Goal: Task Accomplishment & Management: Use online tool/utility

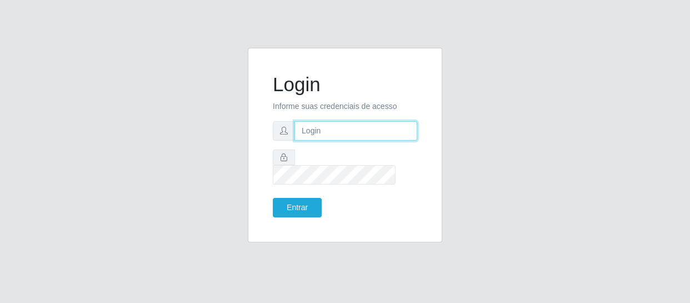
click at [322, 138] on input "text" at bounding box center [356, 130] width 123 height 19
type input "[EMAIL_ADDRESS][DOMAIN_NAME]"
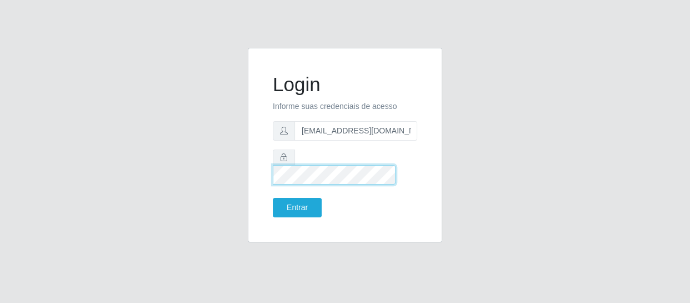
click at [273, 198] on button "Entrar" at bounding box center [297, 207] width 49 height 19
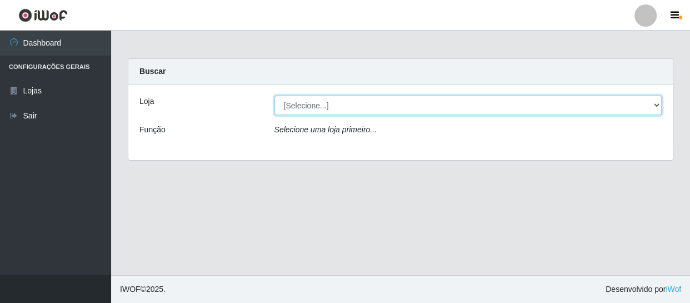
click at [650, 104] on select "[Selecione...] SuperFácil Atacado - São Gonçalo do Amarante" at bounding box center [469, 105] width 388 height 19
select select "408"
click at [275, 96] on select "[Selecione...] SuperFácil Atacado - São Gonçalo do Amarante" at bounding box center [469, 105] width 388 height 19
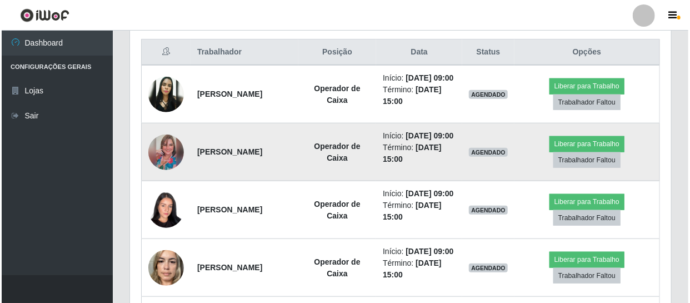
scroll to position [404, 0]
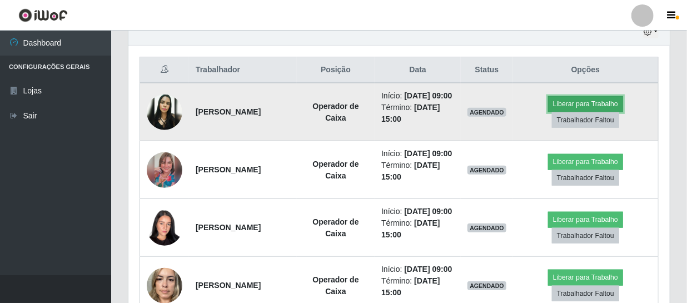
click at [583, 112] on button "Liberar para Trabalho" at bounding box center [585, 104] width 75 height 16
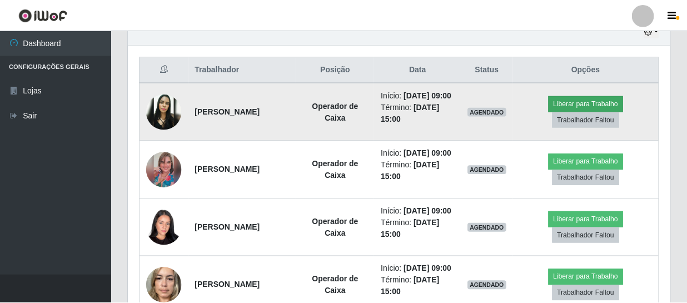
scroll to position [231, 536]
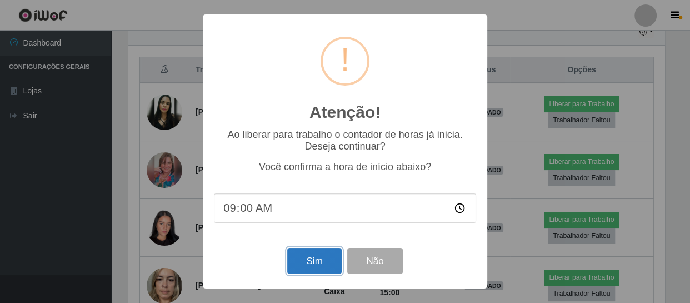
click at [314, 272] on button "Sim" at bounding box center [314, 261] width 54 height 26
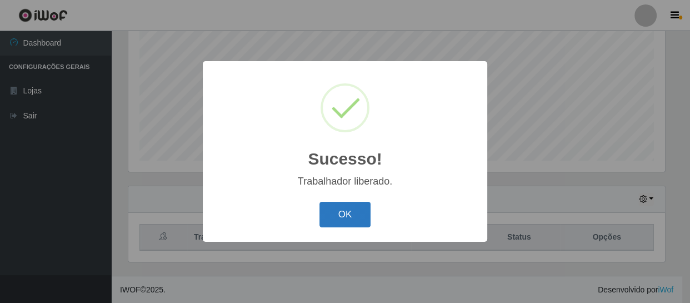
click at [346, 211] on button "OK" at bounding box center [346, 215] width 52 height 26
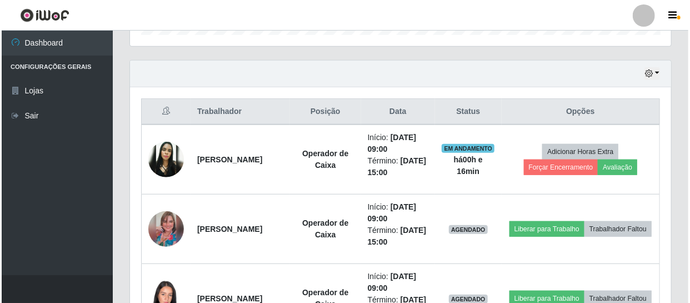
scroll to position [389, 0]
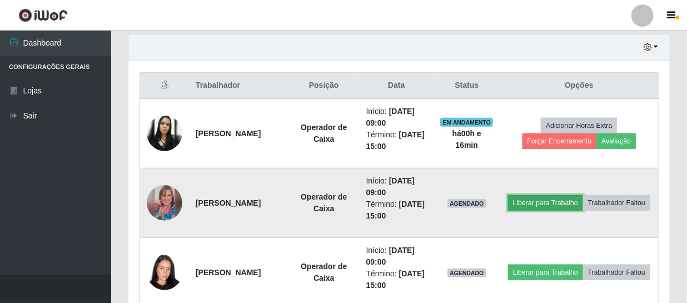
click at [564, 195] on button "Liberar para Trabalho" at bounding box center [545, 203] width 75 height 16
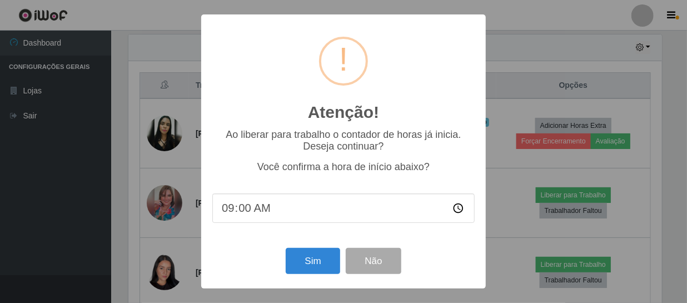
scroll to position [231, 536]
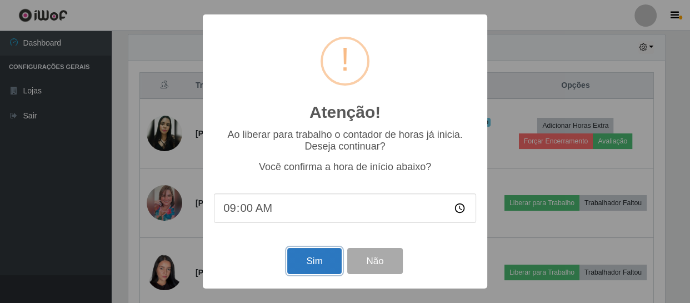
click at [329, 261] on button "Sim" at bounding box center [314, 261] width 54 height 26
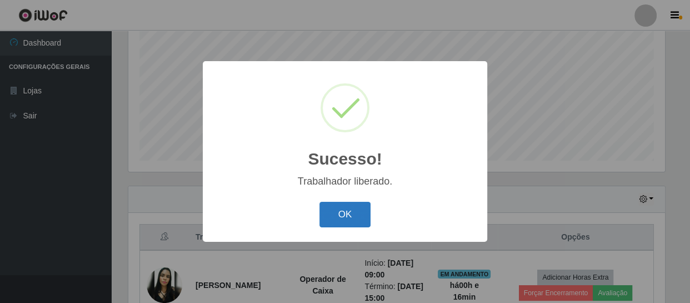
click at [355, 220] on button "OK" at bounding box center [346, 215] width 52 height 26
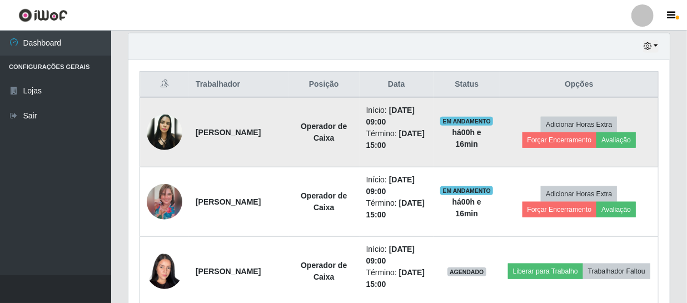
scroll to position [439, 0]
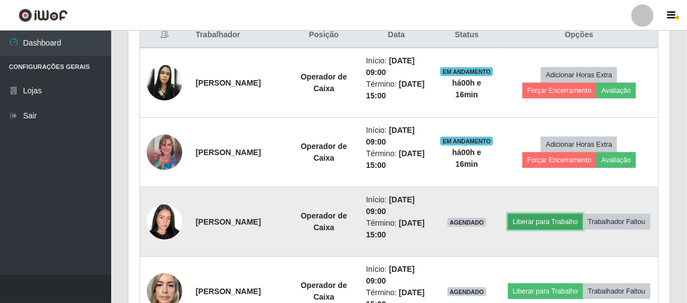
click at [581, 214] on button "Liberar para Trabalho" at bounding box center [545, 222] width 75 height 16
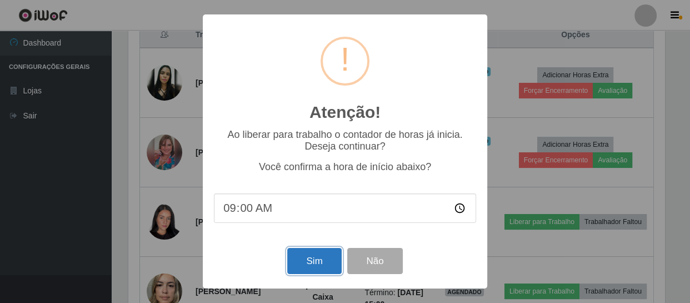
click at [321, 261] on button "Sim" at bounding box center [314, 261] width 54 height 26
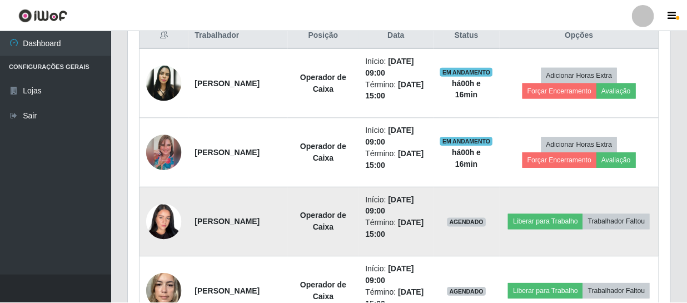
scroll to position [0, 0]
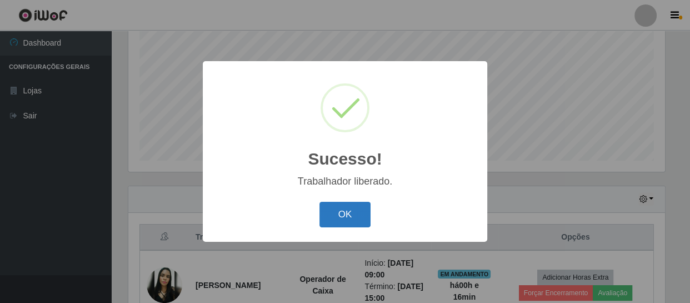
click at [346, 220] on button "OK" at bounding box center [346, 215] width 52 height 26
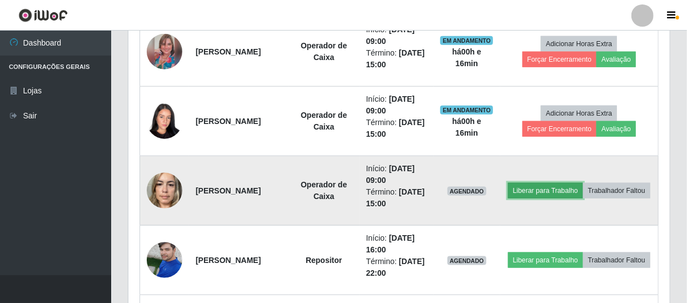
click at [580, 183] on button "Liberar para Trabalho" at bounding box center [545, 191] width 75 height 16
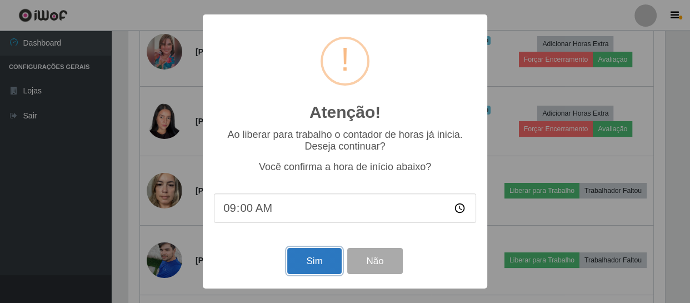
click at [321, 265] on button "Sim" at bounding box center [314, 261] width 54 height 26
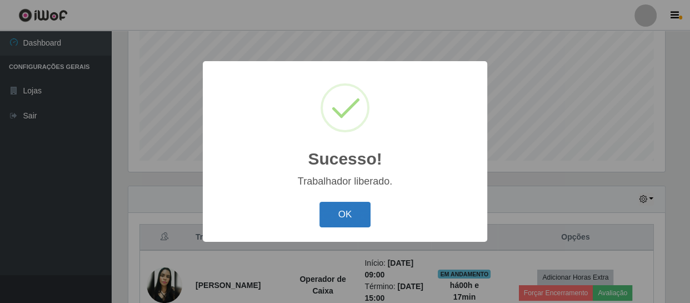
click at [345, 217] on button "OK" at bounding box center [346, 215] width 52 height 26
